Goal: Find specific page/section: Find specific page/section

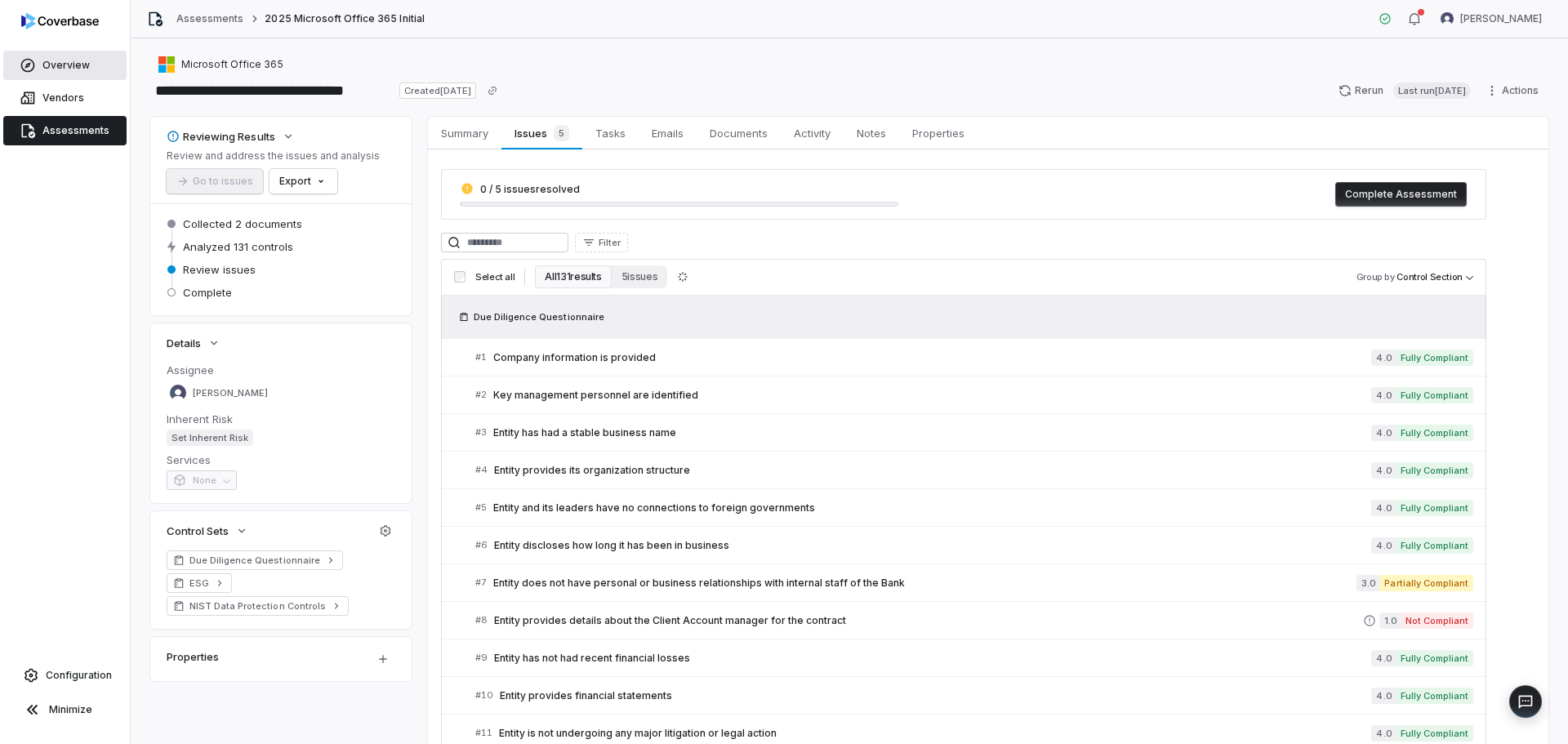
scroll to position [490, 0]
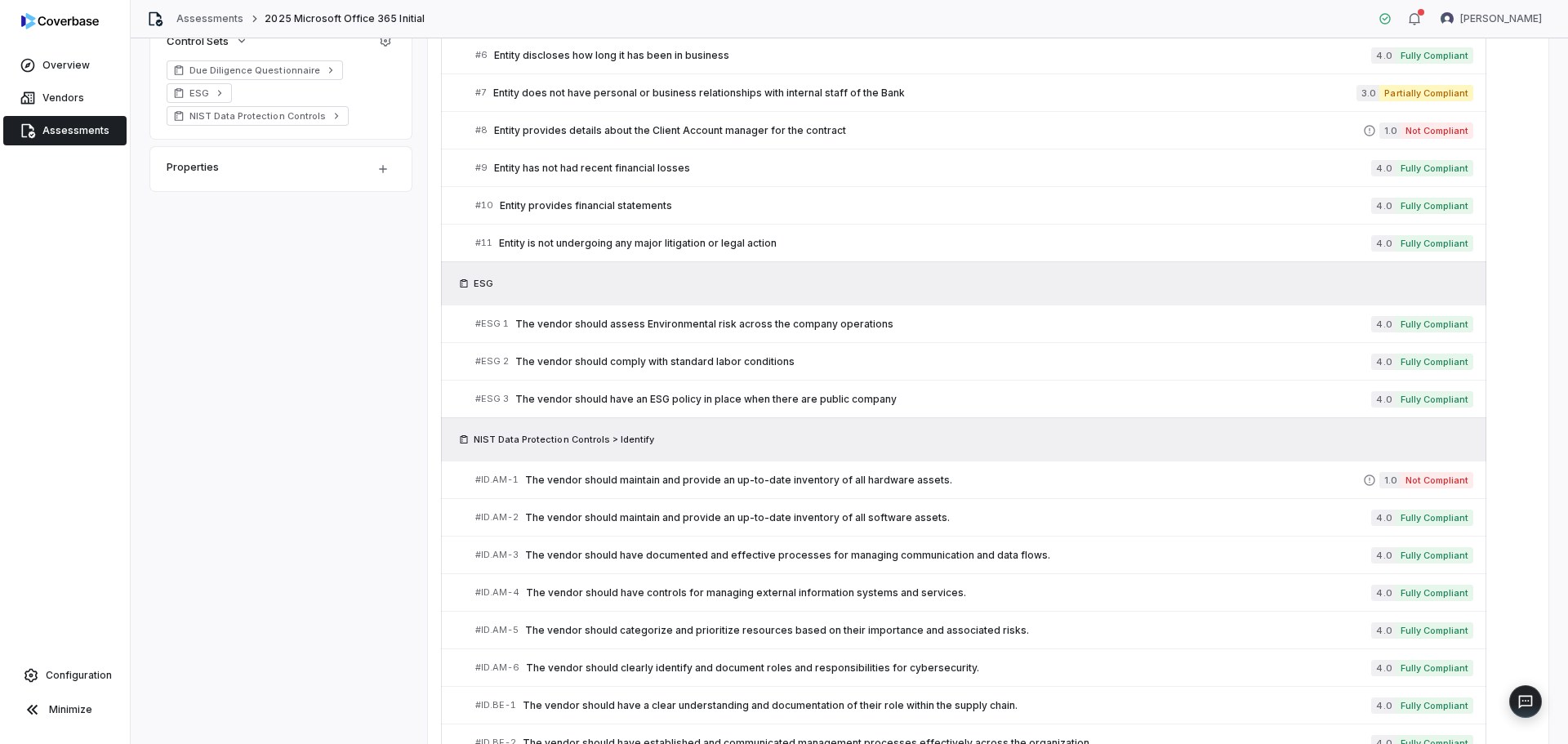
click at [76, 131] on span "Assessments" at bounding box center [75, 131] width 67 height 13
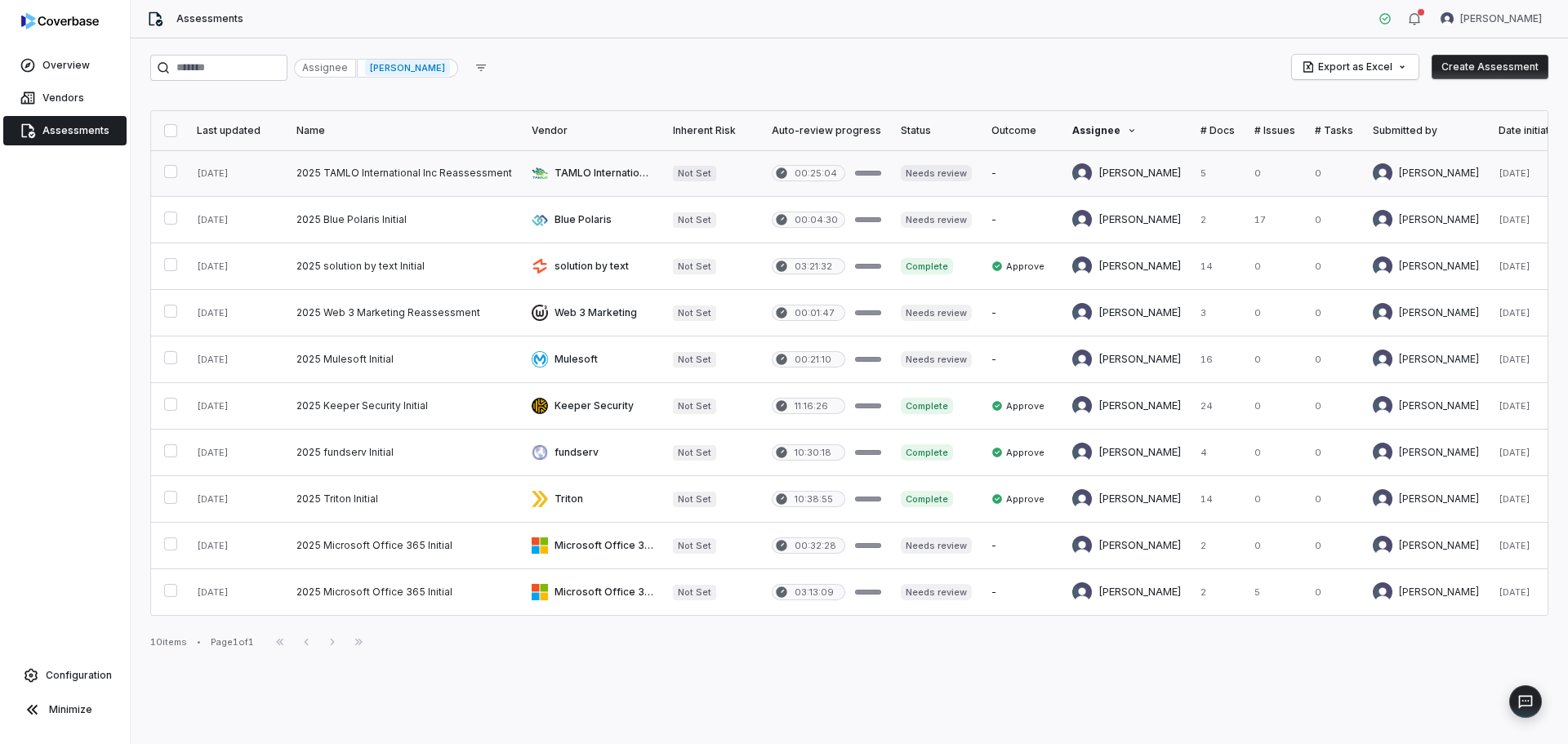
click at [588, 176] on link at bounding box center [592, 173] width 141 height 46
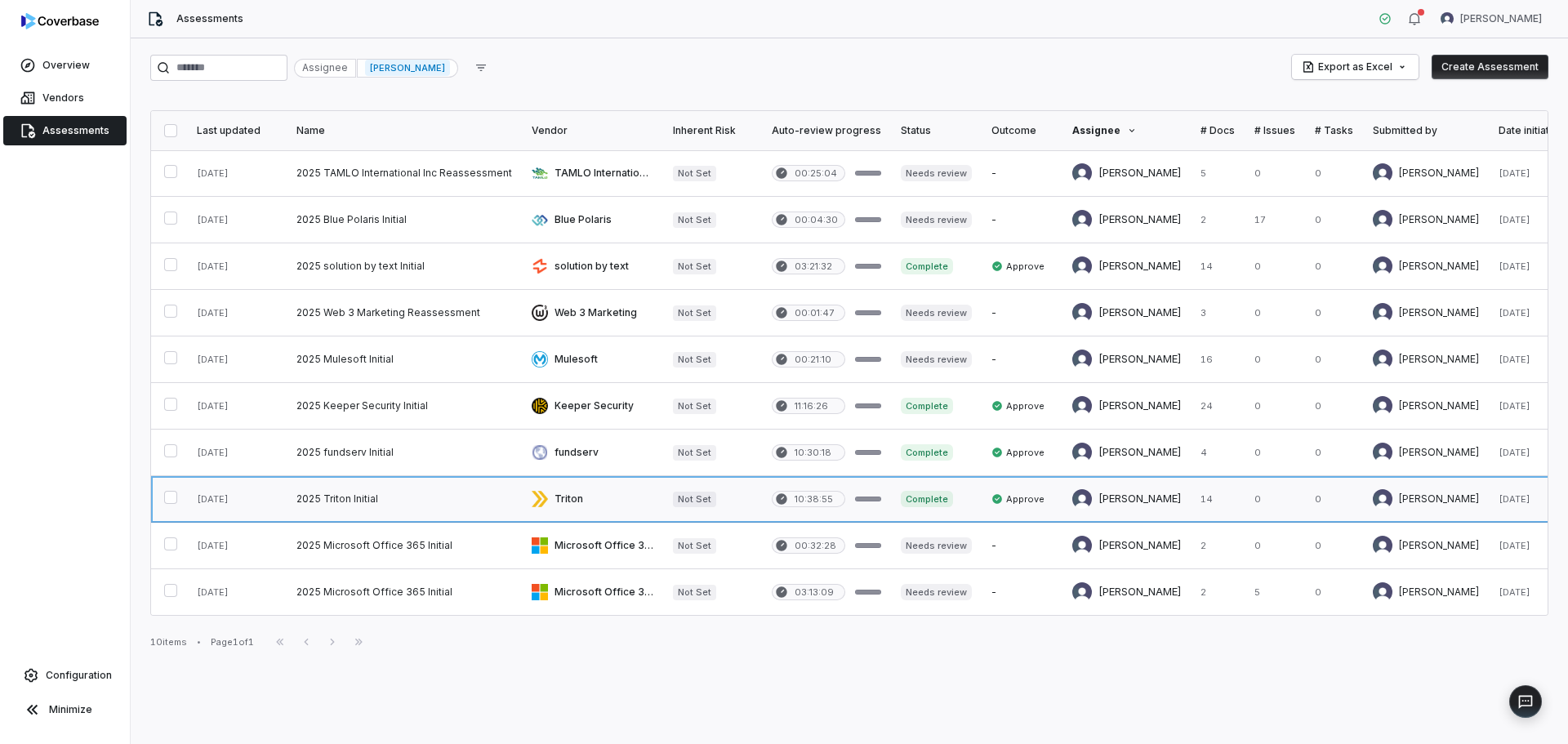
click at [313, 502] on link at bounding box center [404, 499] width 235 height 46
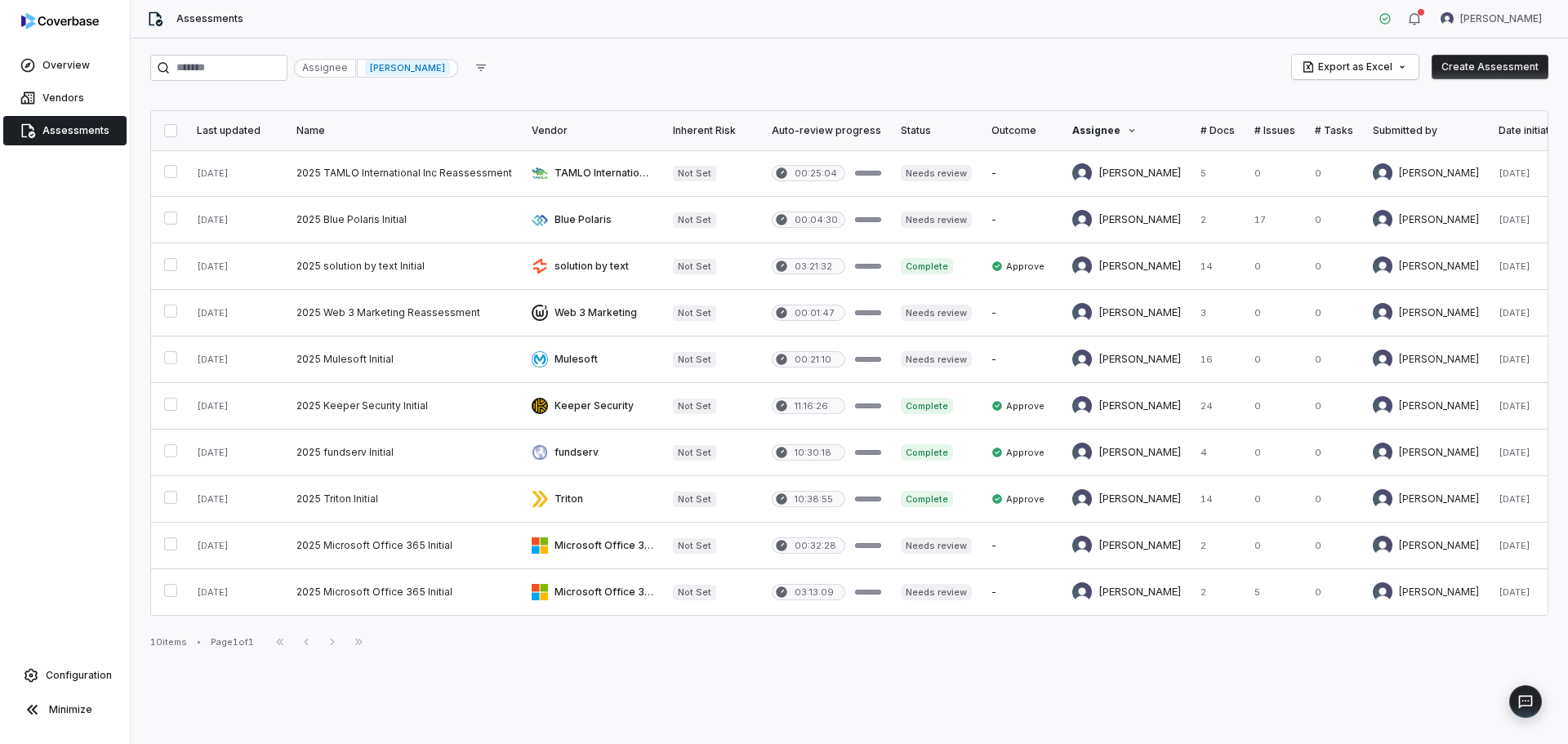
drag, startPoint x: 899, startPoint y: 699, endPoint x: 891, endPoint y: 684, distance: 17.0
click at [899, 698] on div "Assignee [PERSON_NAME] Export as Excel Create Assessment Last updated Name Vend…" at bounding box center [849, 391] width 1437 height 706
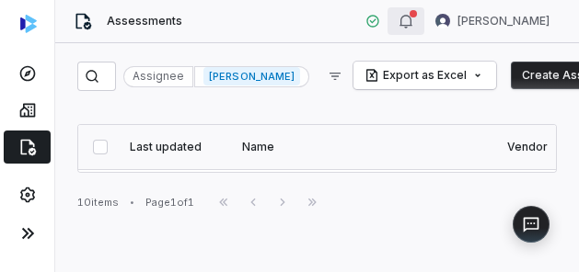
click at [413, 19] on icon "button" at bounding box center [405, 21] width 15 height 15
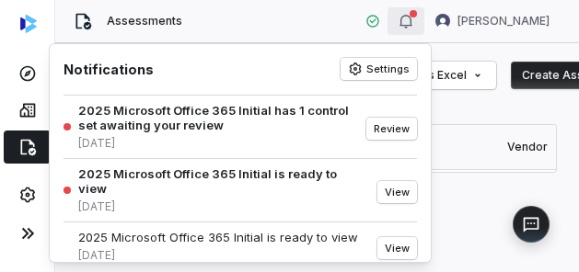
click at [413, 19] on icon "button" at bounding box center [405, 21] width 15 height 15
